Goal: Navigation & Orientation: Find specific page/section

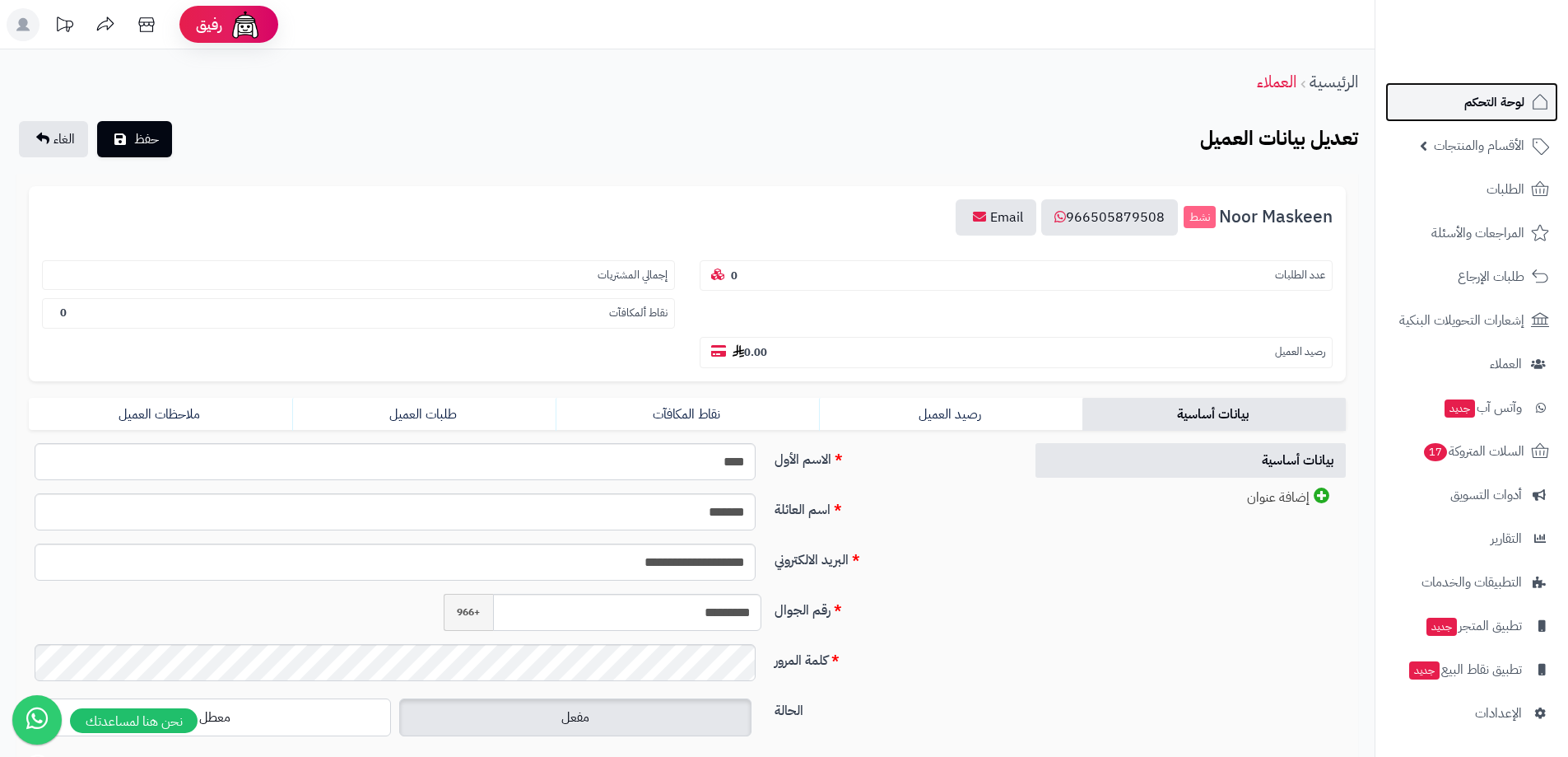
click at [1485, 94] on span "لوحة التحكم" at bounding box center [1494, 102] width 60 height 23
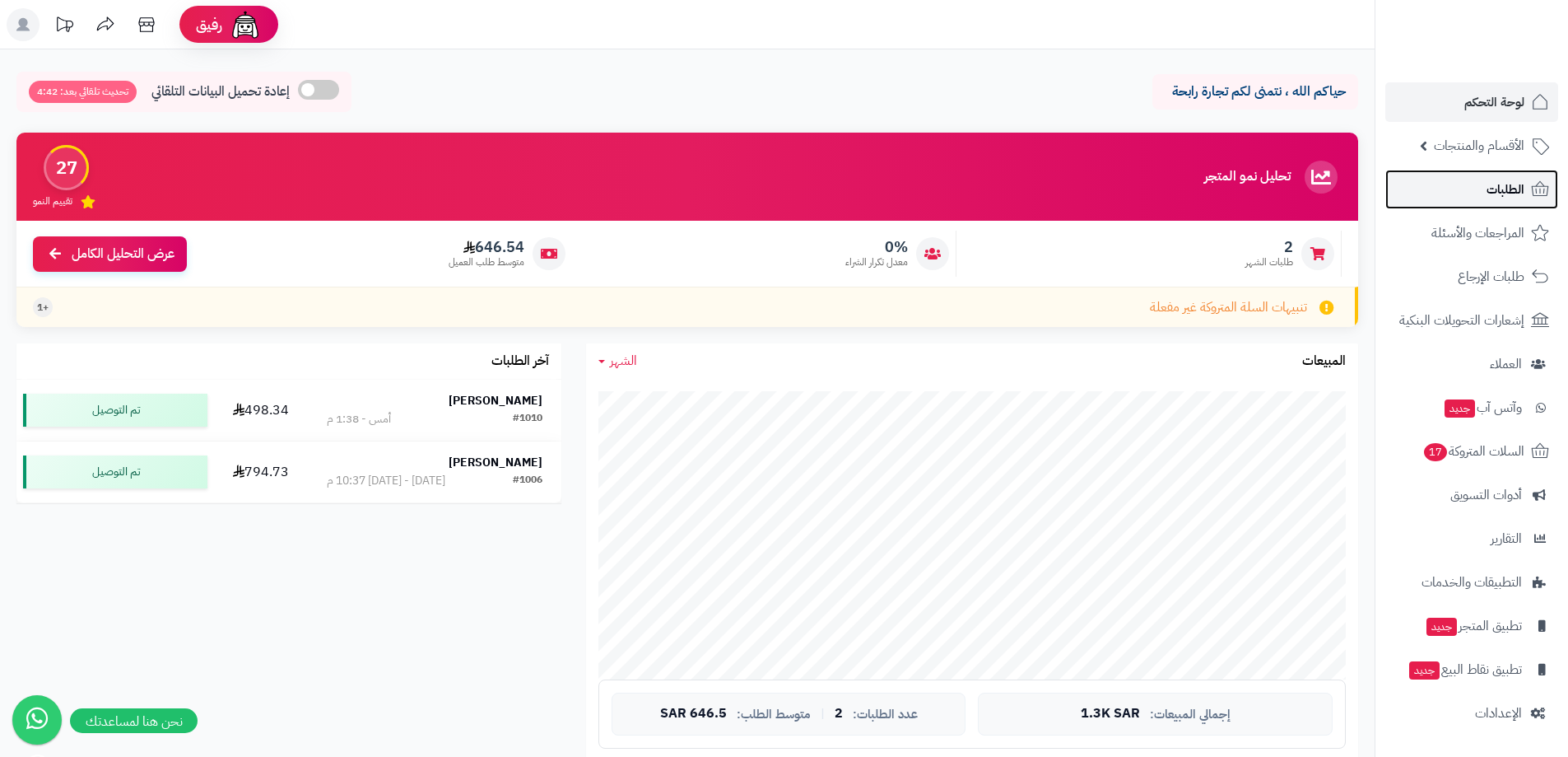
click at [1492, 186] on span "الطلبات" at bounding box center [1505, 189] width 38 height 23
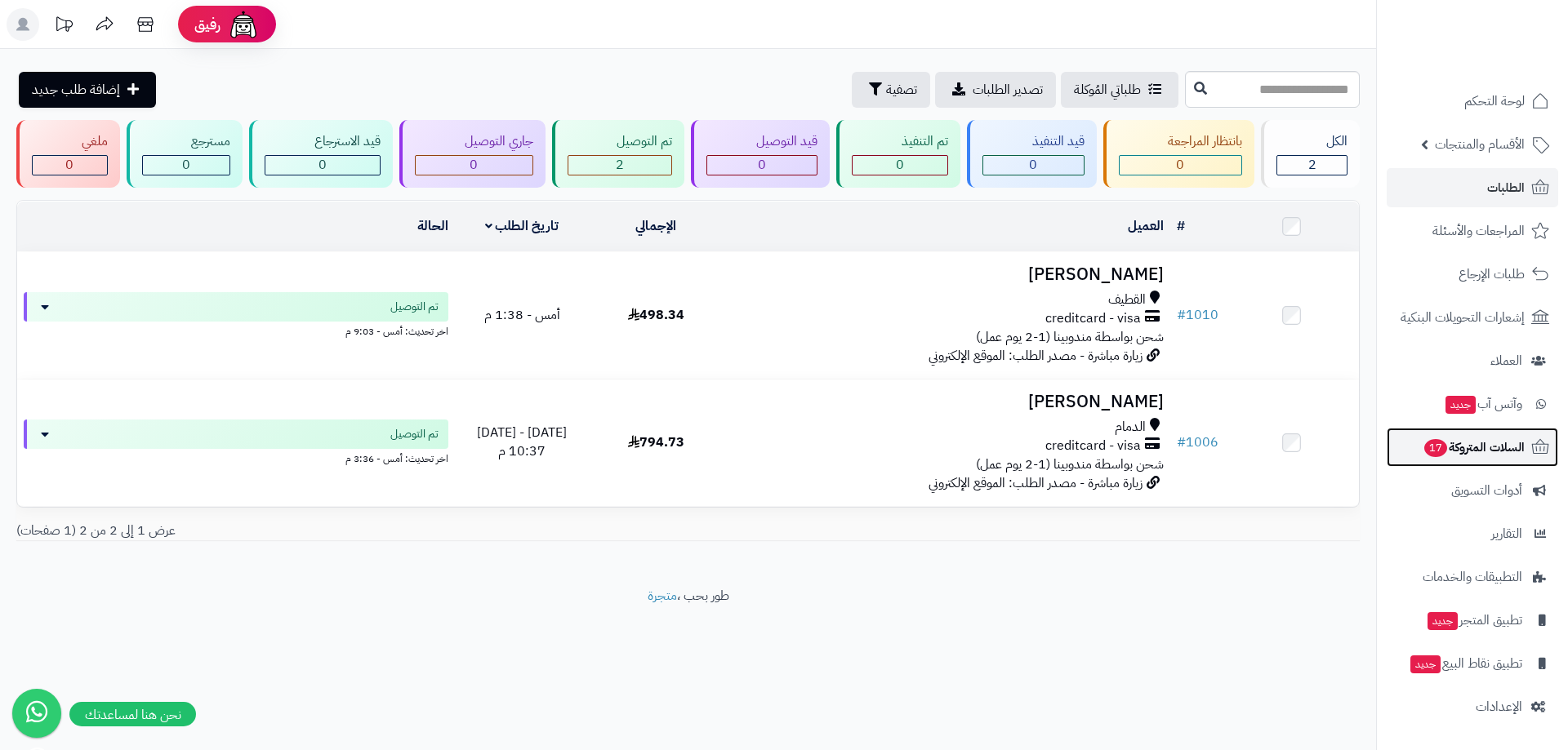
click at [1475, 444] on span "السلات المتروكة 17" at bounding box center [1474, 447] width 102 height 23
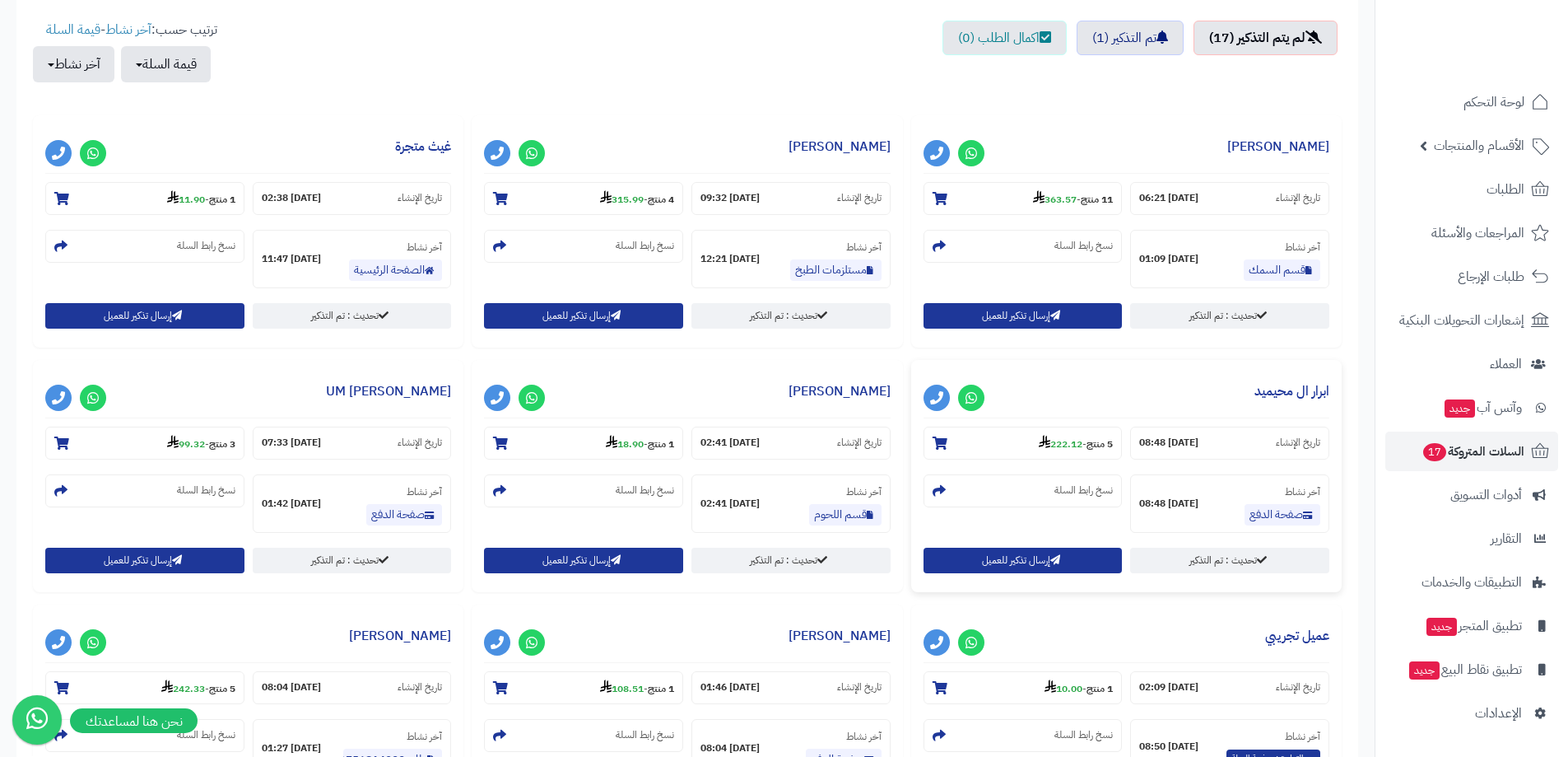
scroll to position [577, 0]
